Goal: Answer question/provide support: Share knowledge or assist other users

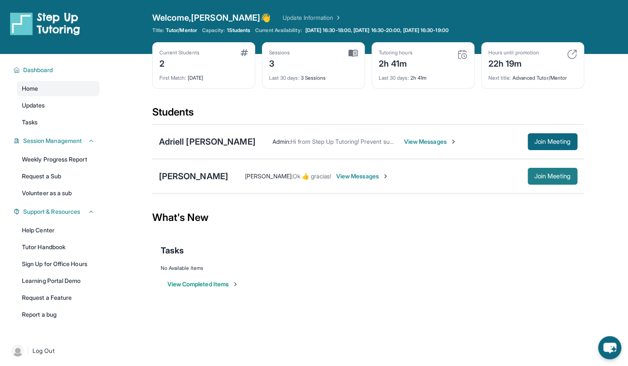
click at [561, 179] on span "Join Meeting" at bounding box center [553, 176] width 36 height 5
click at [190, 178] on div "[PERSON_NAME]" at bounding box center [193, 176] width 69 height 12
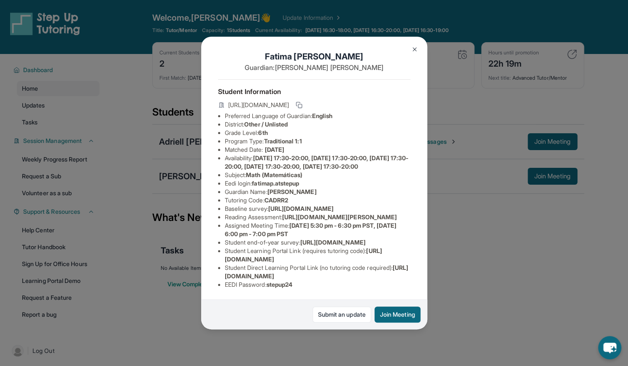
scroll to position [100, 0]
drag, startPoint x: 297, startPoint y: 276, endPoint x: 223, endPoint y: 279, distance: 73.9
click at [223, 279] on ul "Preferred Language of Guardian: English District: Other / Unlisted Grade Level:…" at bounding box center [314, 200] width 192 height 177
copy li "EEDI Password : stepup24"
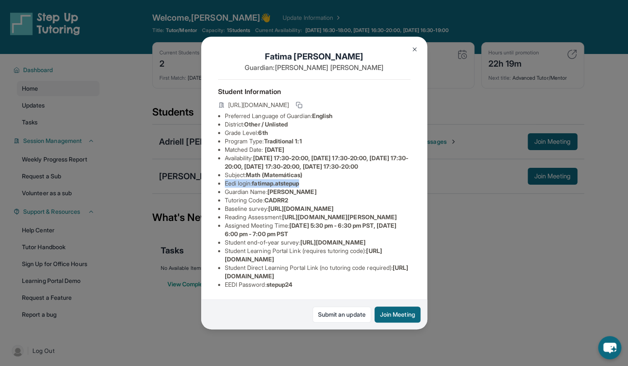
drag, startPoint x: 307, startPoint y: 111, endPoint x: 224, endPoint y: 113, distance: 83.1
click at [224, 113] on ul "Preferred Language of Guardian: English District: Other / Unlisted Grade Level:…" at bounding box center [314, 200] width 192 height 177
copy li "Eedi login : fatimap.atstepup"
click at [131, 203] on div "Fatima Piña Guardian: Sara Gamboa Student Information https://student-portal.st…" at bounding box center [314, 183] width 628 height 366
